Goal: Information Seeking & Learning: Learn about a topic

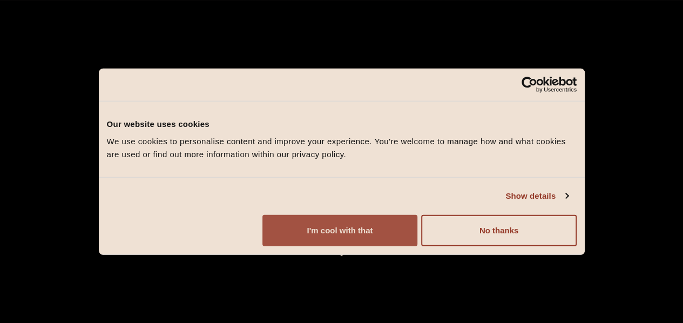
scroll to position [108, 0]
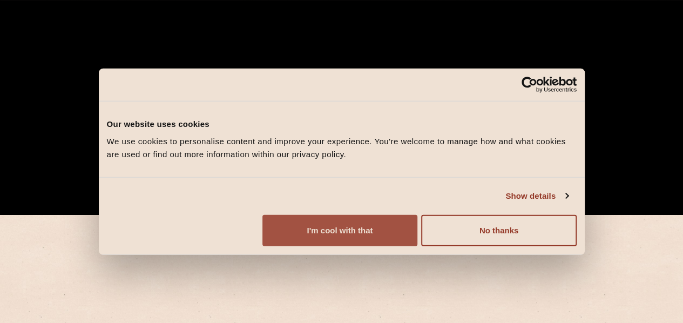
click at [417, 246] on button "I'm cool with that" at bounding box center [339, 229] width 155 height 31
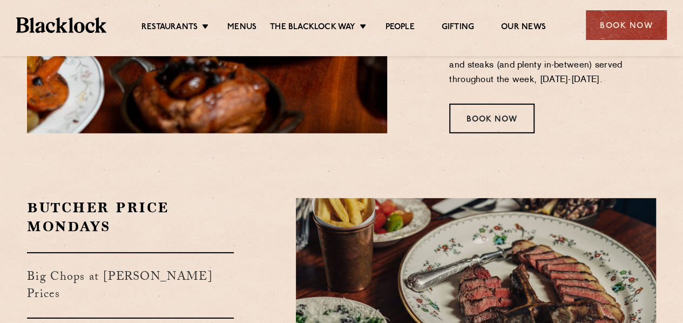
scroll to position [1619, 0]
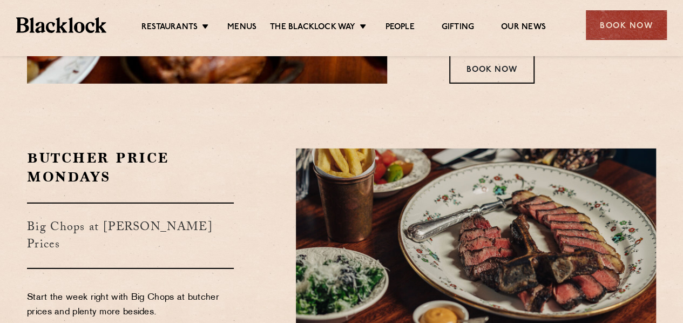
click at [265, 138] on section "Butcher Price Mondays Big Chops at Butcher's Prices Start the week right with B…" at bounding box center [341, 278] width 683 height 325
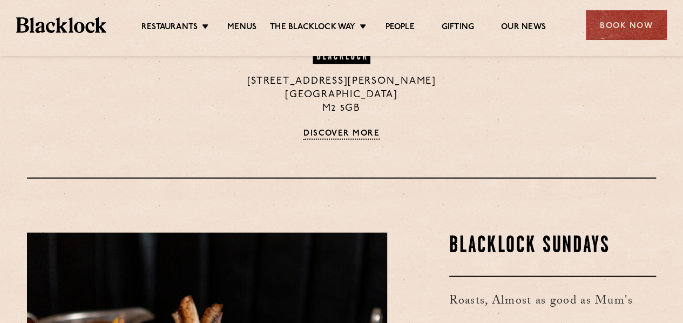
scroll to position [1229, 0]
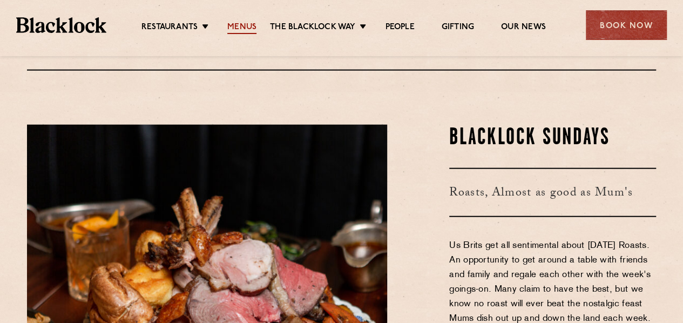
click at [237, 26] on link "Menus" at bounding box center [241, 28] width 29 height 12
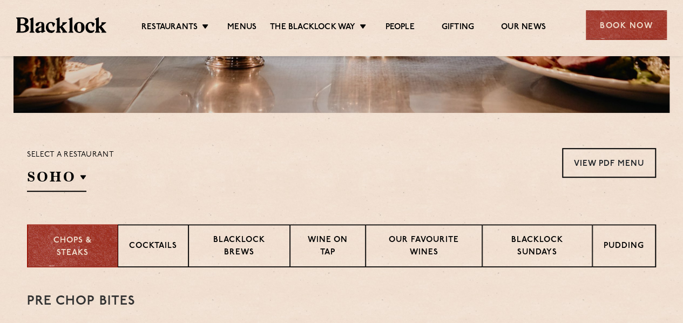
scroll to position [324, 0]
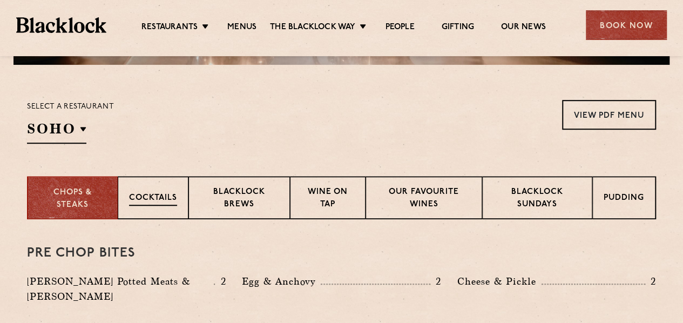
click at [156, 196] on p "Cocktails" at bounding box center [153, 198] width 48 height 13
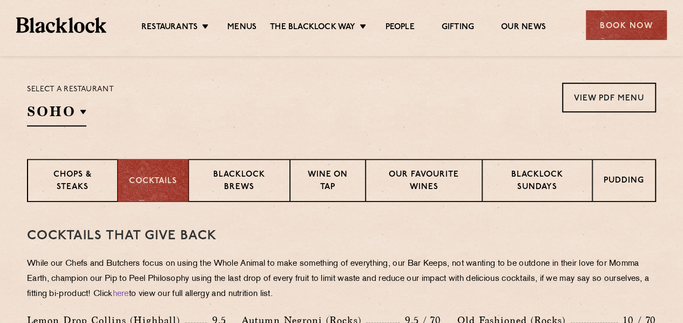
scroll to position [252, 0]
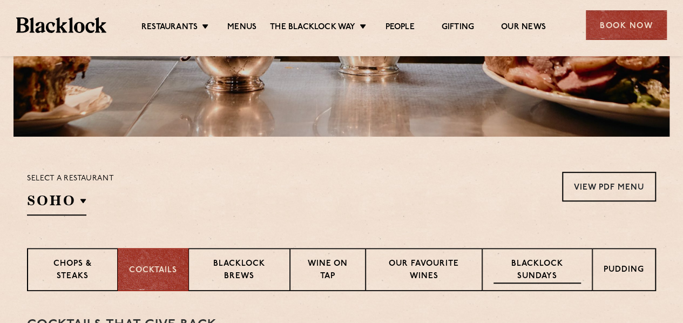
click at [541, 273] on p "Blacklock Sundays" at bounding box center [536, 270] width 87 height 25
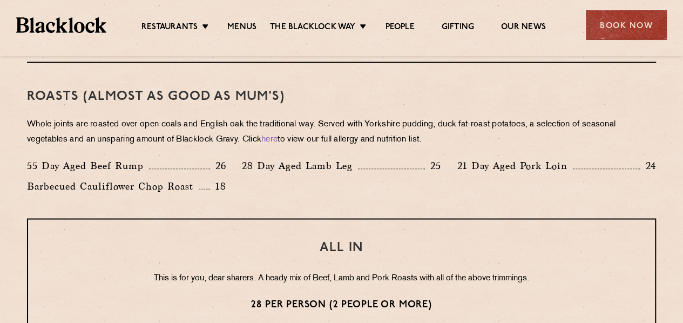
scroll to position [792, 0]
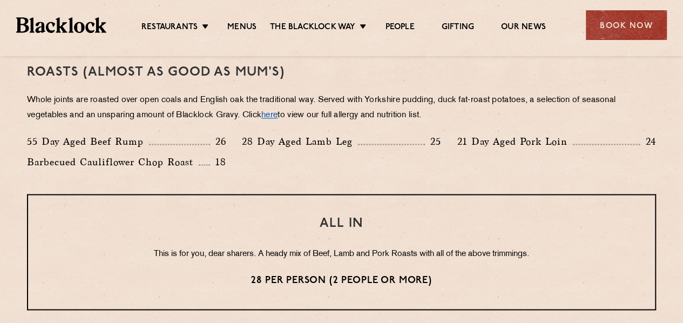
click at [276, 116] on link "here" at bounding box center [269, 115] width 16 height 8
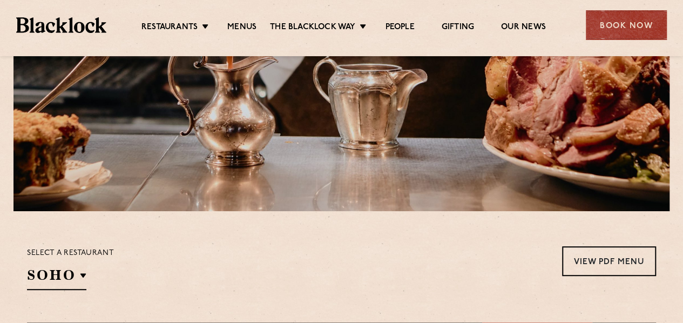
scroll to position [360, 0]
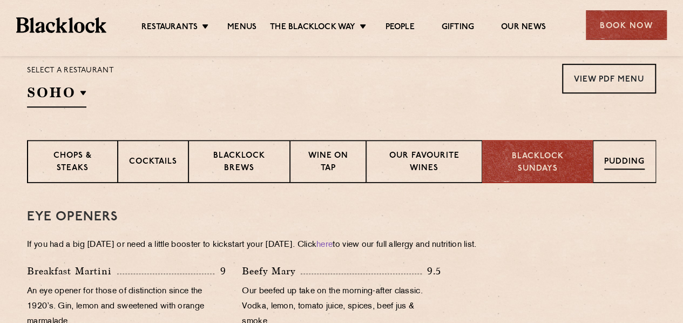
click at [628, 152] on div "Pudding" at bounding box center [624, 161] width 63 height 43
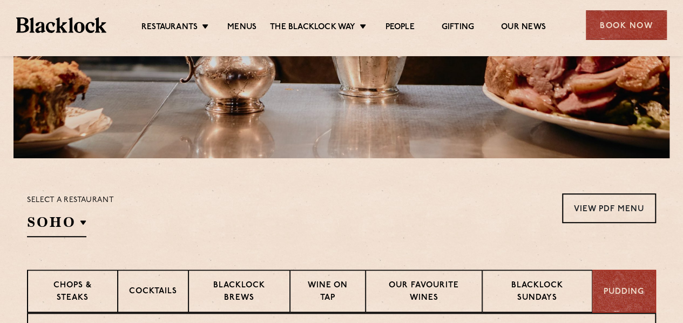
scroll to position [270, 0]
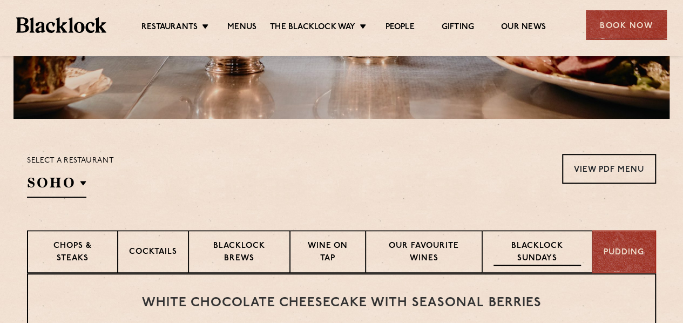
click at [541, 257] on p "Blacklock Sundays" at bounding box center [536, 252] width 87 height 25
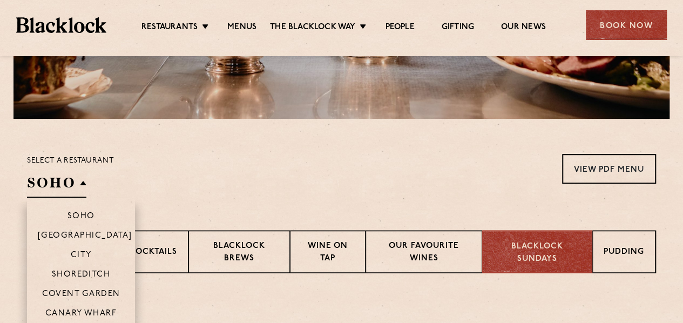
click at [64, 191] on h2 "SOHO" at bounding box center [56, 185] width 59 height 24
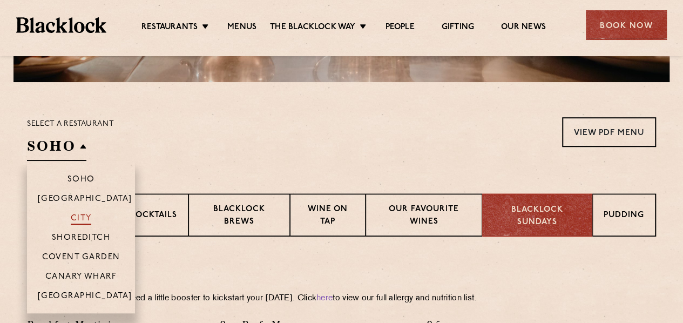
scroll to position [324, 0]
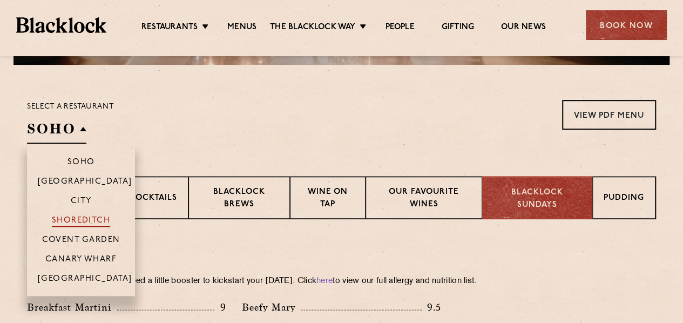
click at [85, 222] on p "Shoreditch" at bounding box center [81, 221] width 59 height 11
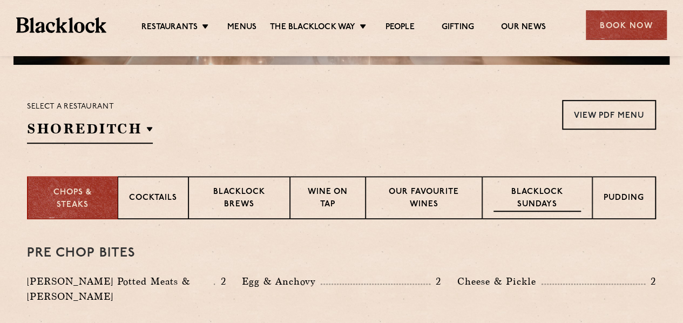
click at [522, 201] on p "Blacklock Sundays" at bounding box center [536, 198] width 87 height 25
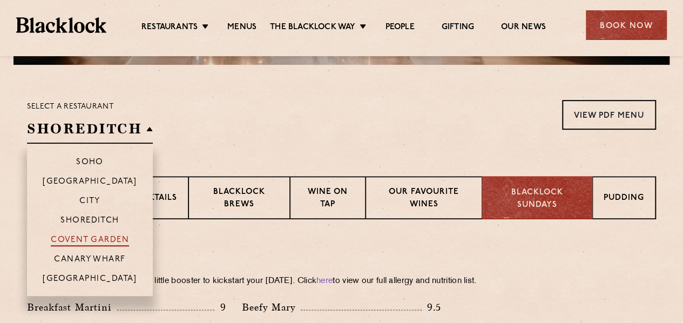
click at [96, 240] on p "Covent Garden" at bounding box center [90, 240] width 78 height 11
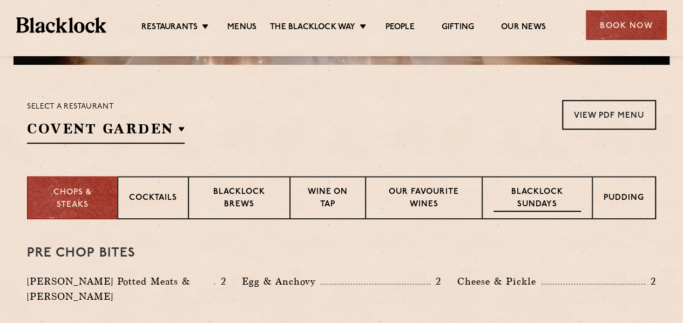
click at [535, 196] on p "Blacklock Sundays" at bounding box center [536, 198] width 87 height 25
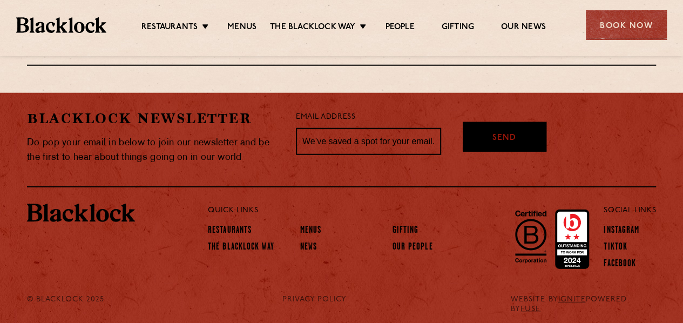
scroll to position [1400, 0]
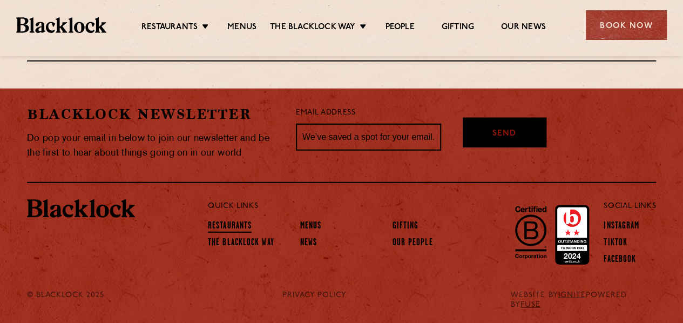
click at [227, 223] on link "Restaurants" at bounding box center [230, 227] width 44 height 12
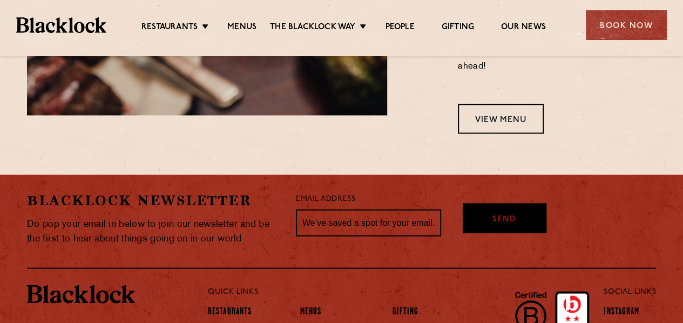
scroll to position [1026, 0]
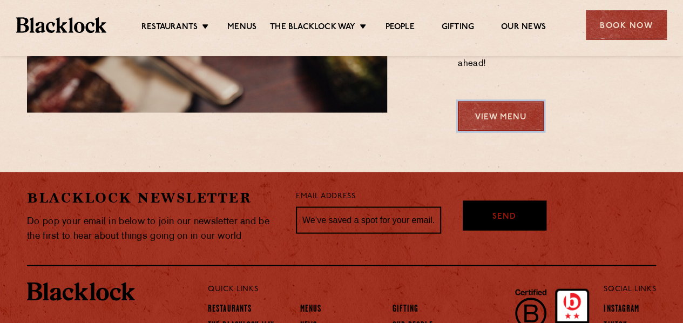
click at [503, 124] on link "View Menu" at bounding box center [501, 116] width 86 height 30
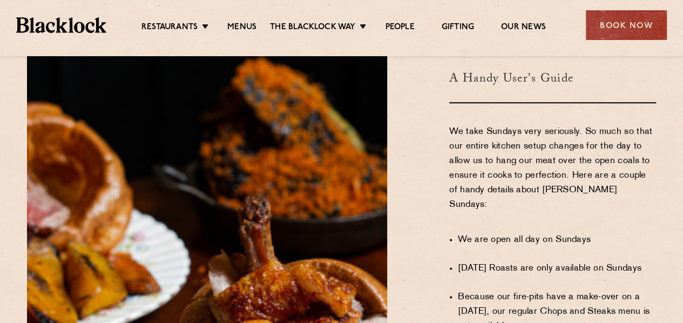
scroll to position [540, 0]
